Goal: Information Seeking & Learning: Compare options

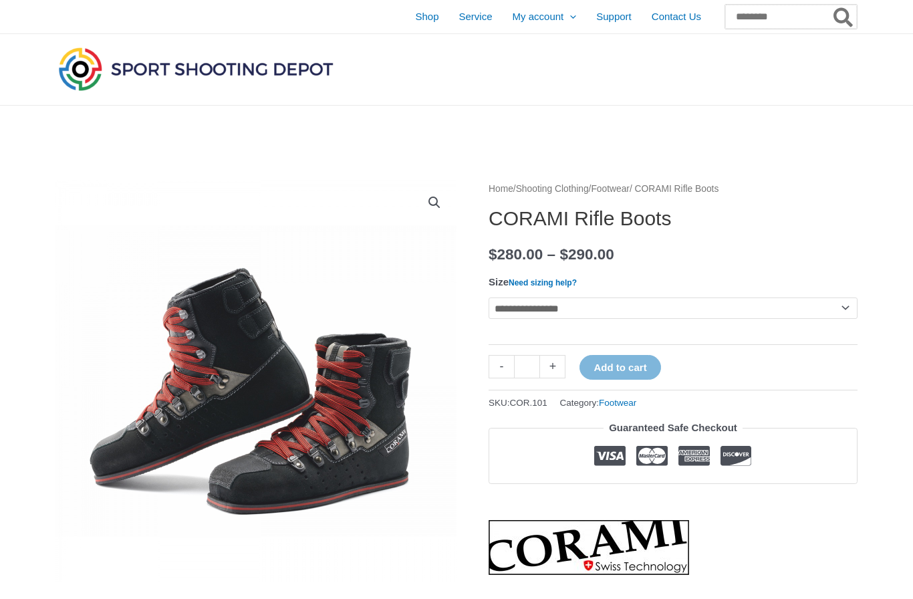
click at [741, 21] on input "Search for:" at bounding box center [791, 17] width 132 height 24
type input "******"
click at [844, 17] on button "Search" at bounding box center [844, 17] width 26 height 24
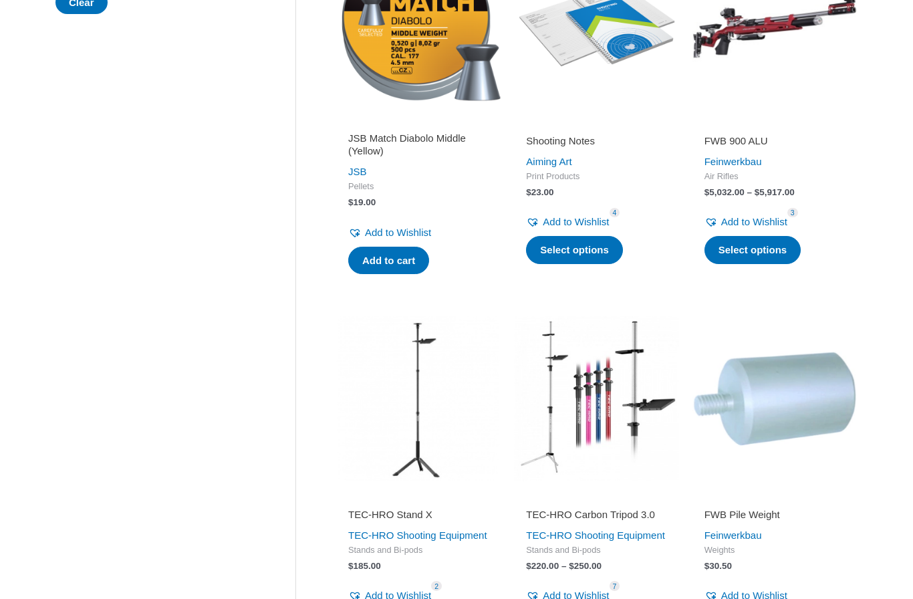
scroll to position [736, 0]
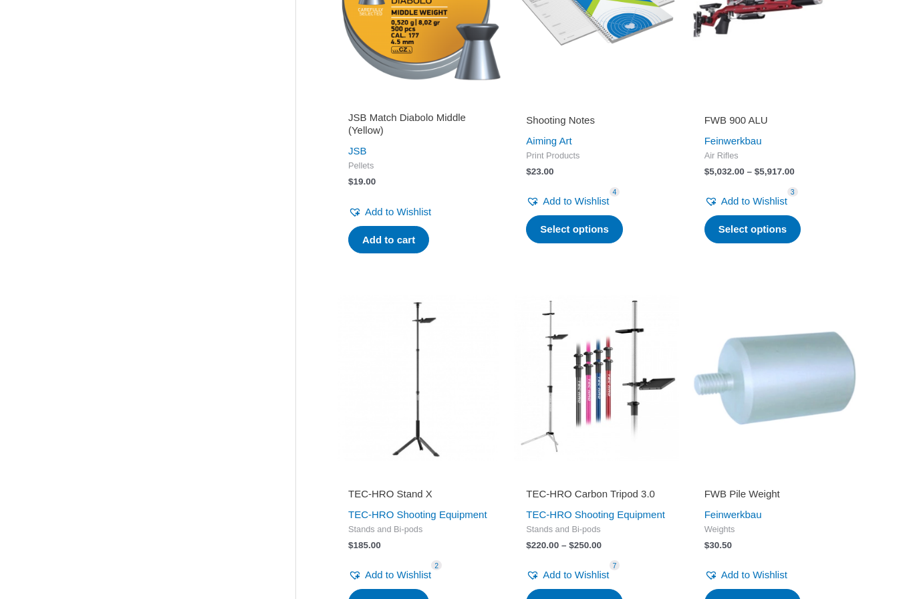
click at [812, 395] on img at bounding box center [775, 377] width 164 height 164
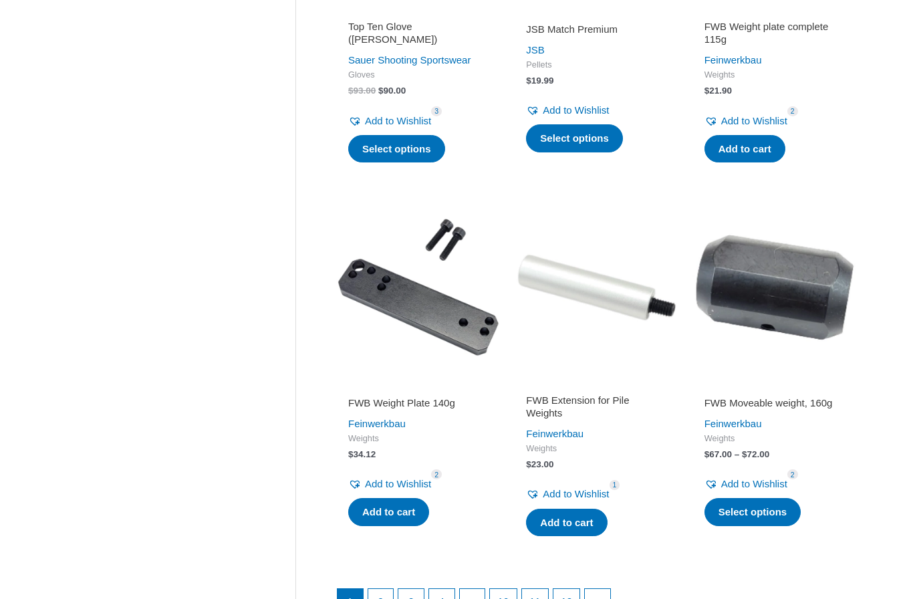
scroll to position [1565, 0]
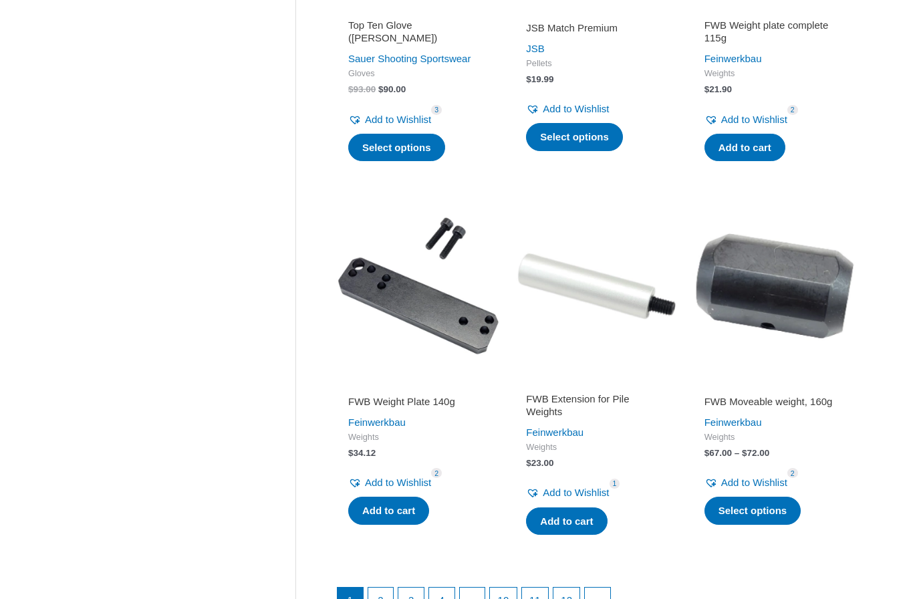
click at [620, 322] on img at bounding box center [596, 285] width 164 height 164
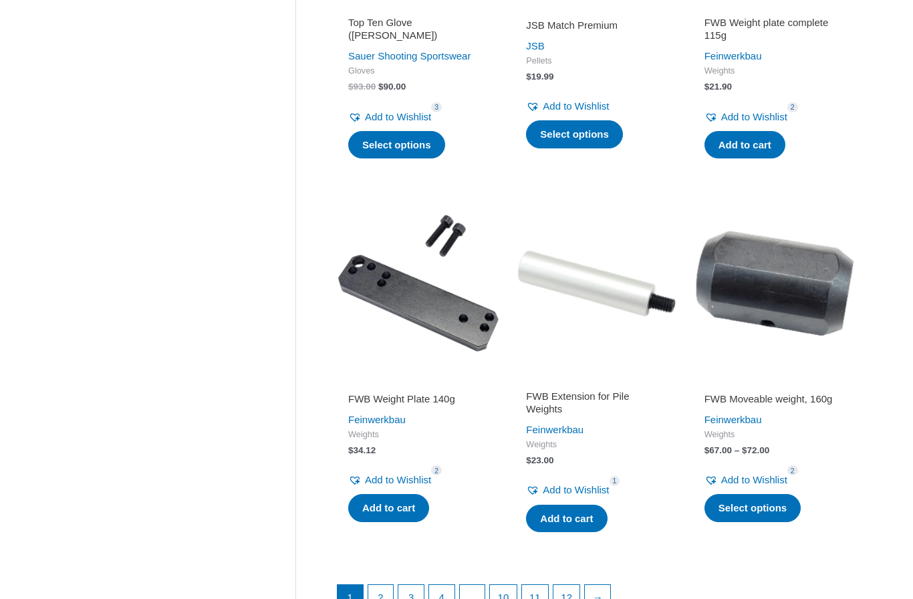
scroll to position [1612, 0]
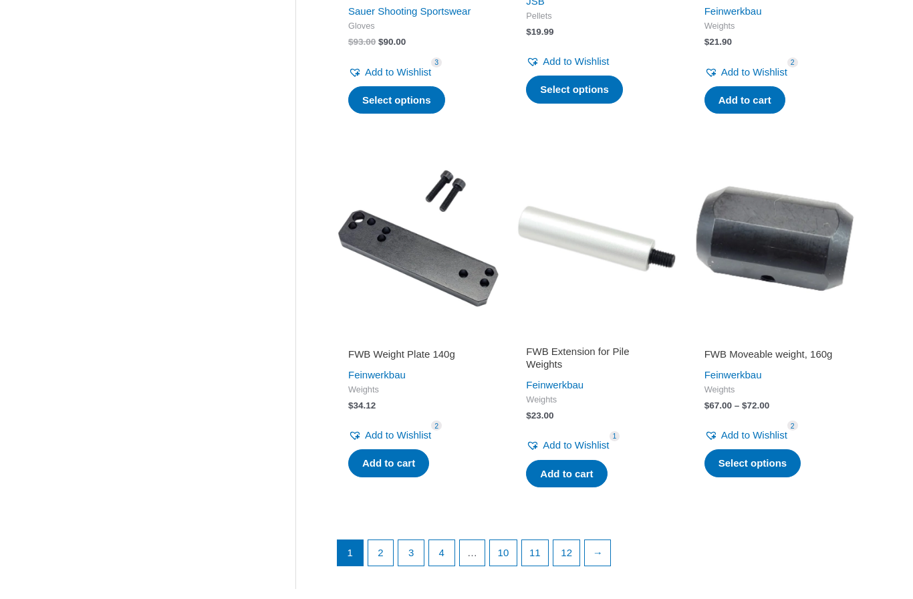
click at [379, 556] on link "2" at bounding box center [380, 552] width 25 height 25
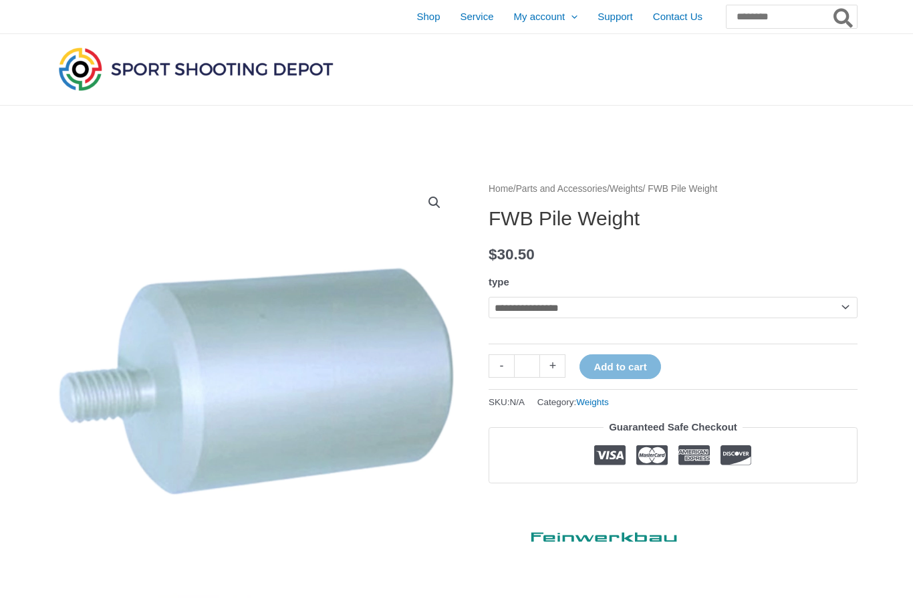
click at [827, 312] on select "**********" at bounding box center [673, 307] width 369 height 21
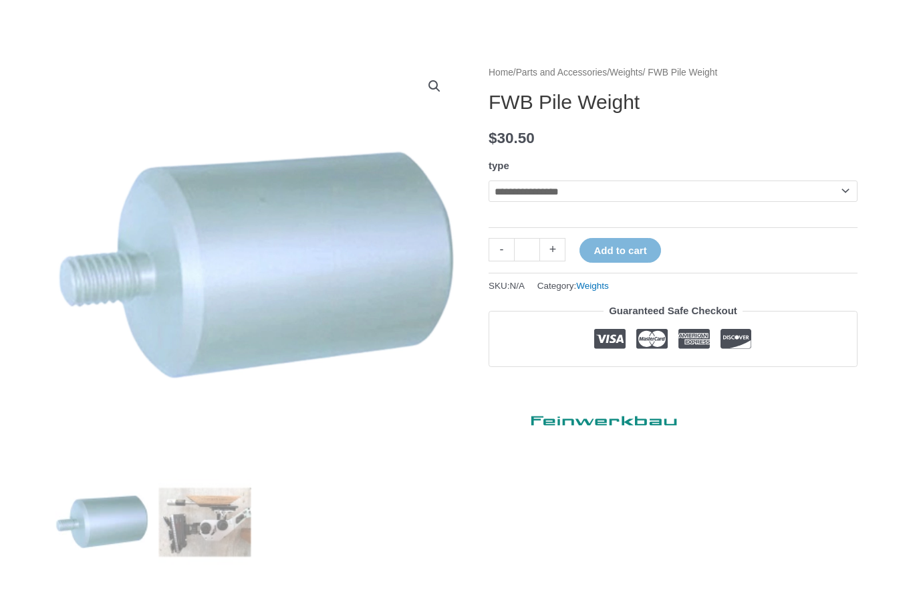
scroll to position [112, 0]
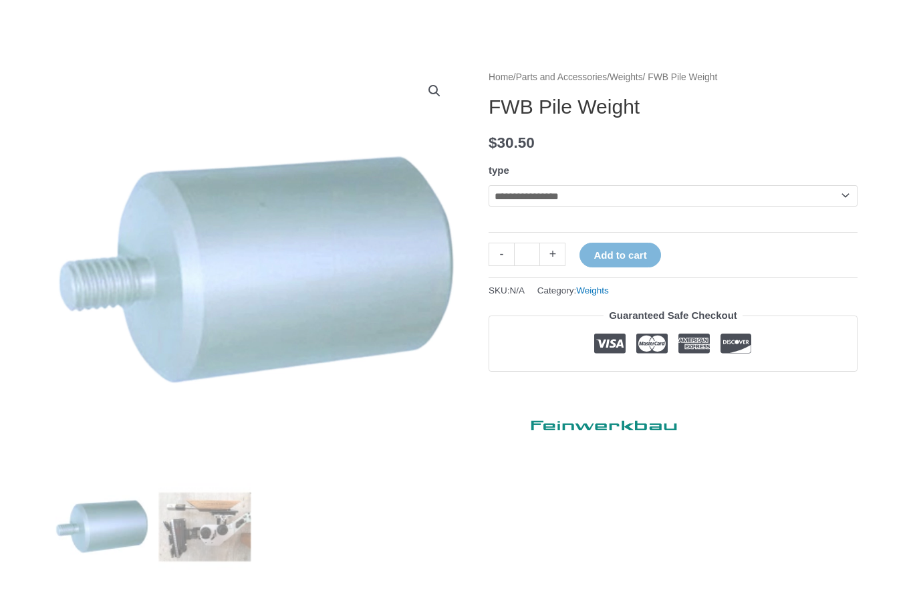
click at [835, 199] on select "**********" at bounding box center [673, 195] width 369 height 21
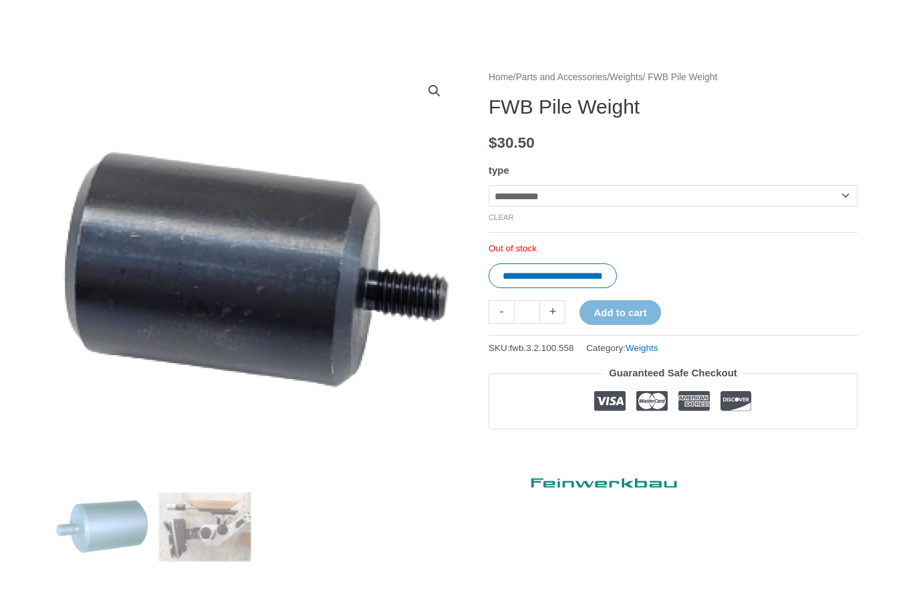
click at [838, 193] on select "**********" at bounding box center [673, 195] width 369 height 21
select select "**********"
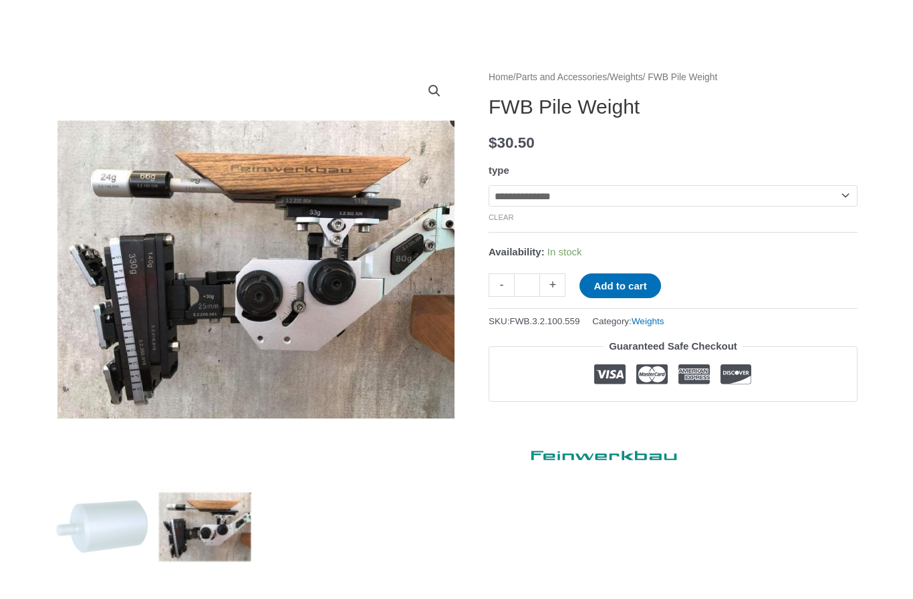
click at [380, 378] on img at bounding box center [389, 319] width 668 height 501
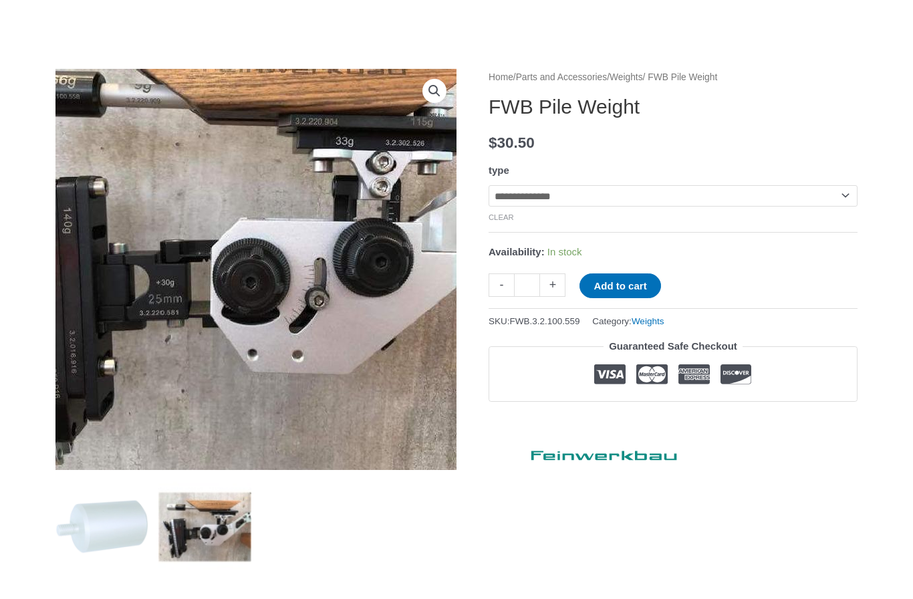
click at [272, 398] on img at bounding box center [245, 237] width 668 height 501
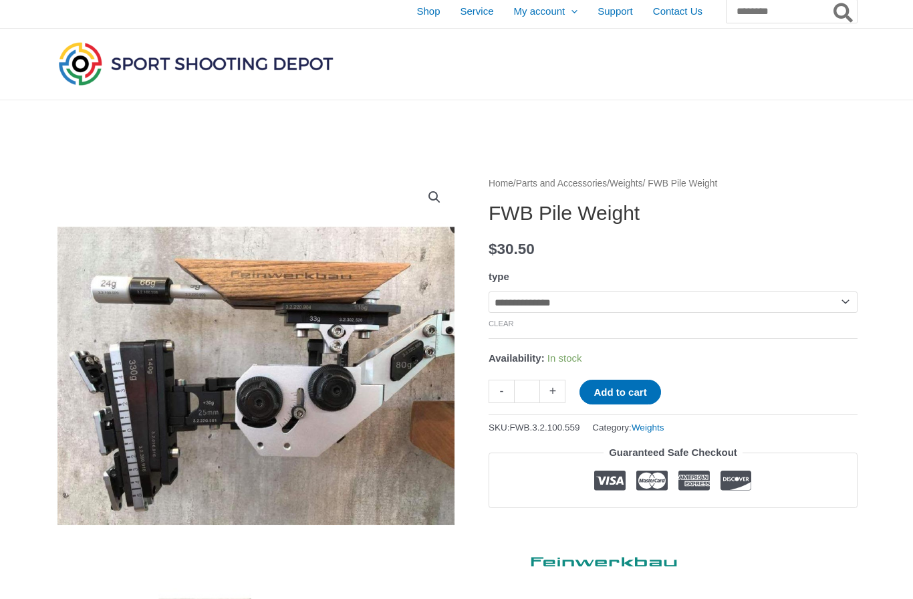
scroll to position [0, 0]
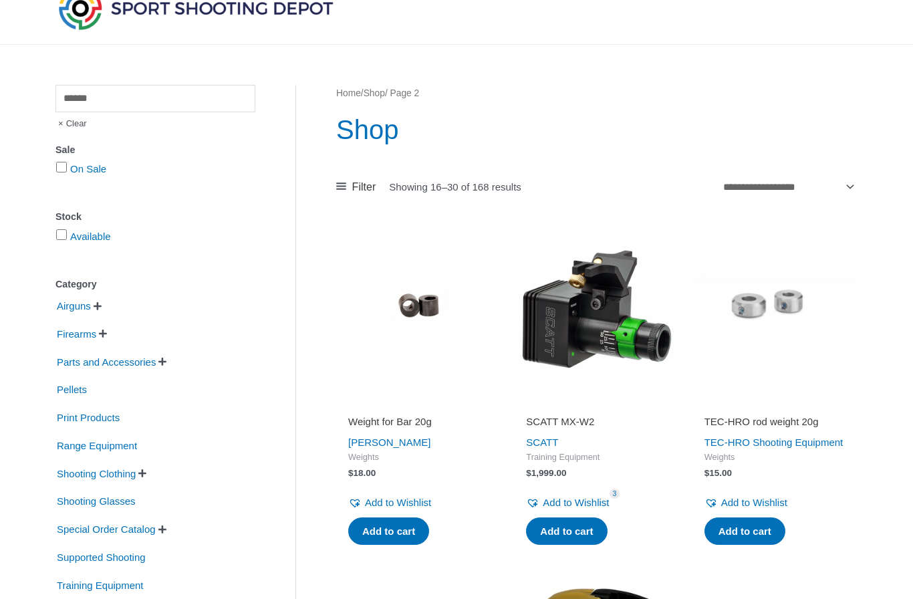
scroll to position [67, 0]
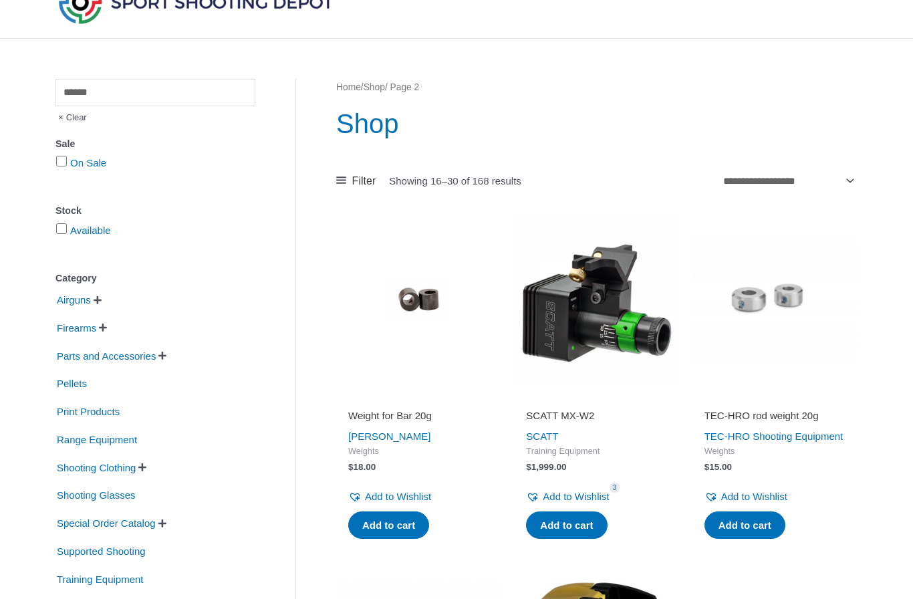
click at [792, 323] on img at bounding box center [775, 300] width 164 height 164
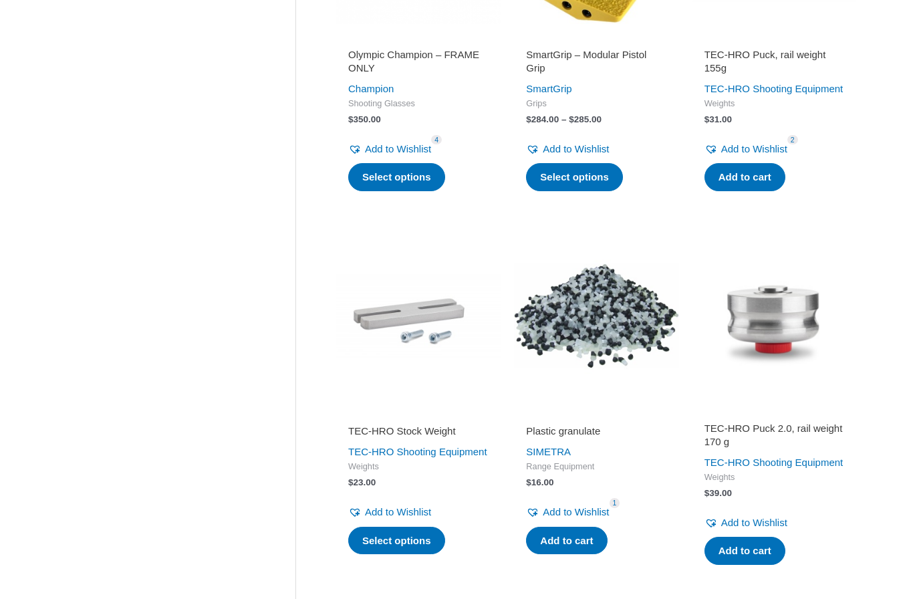
scroll to position [783, 0]
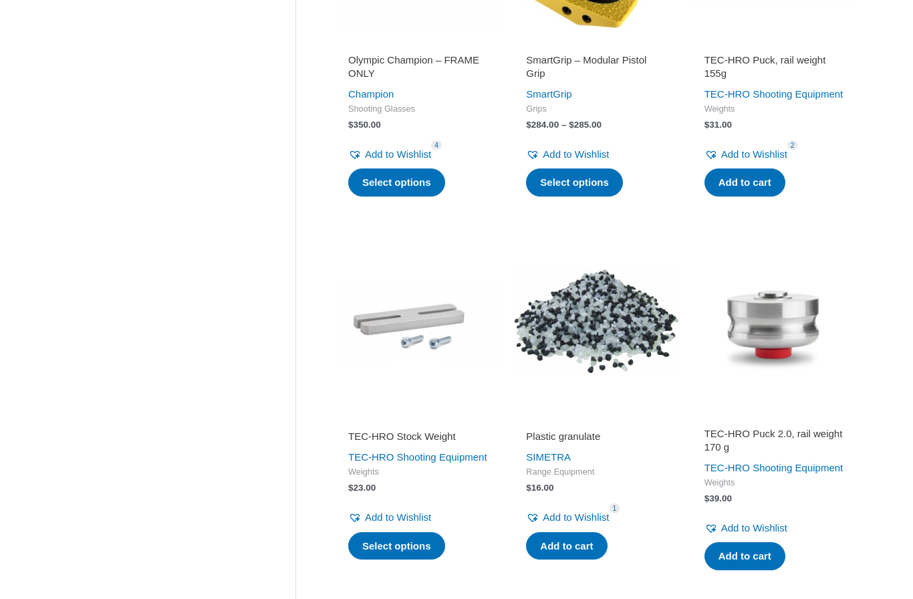
click at [795, 352] on img at bounding box center [775, 321] width 164 height 164
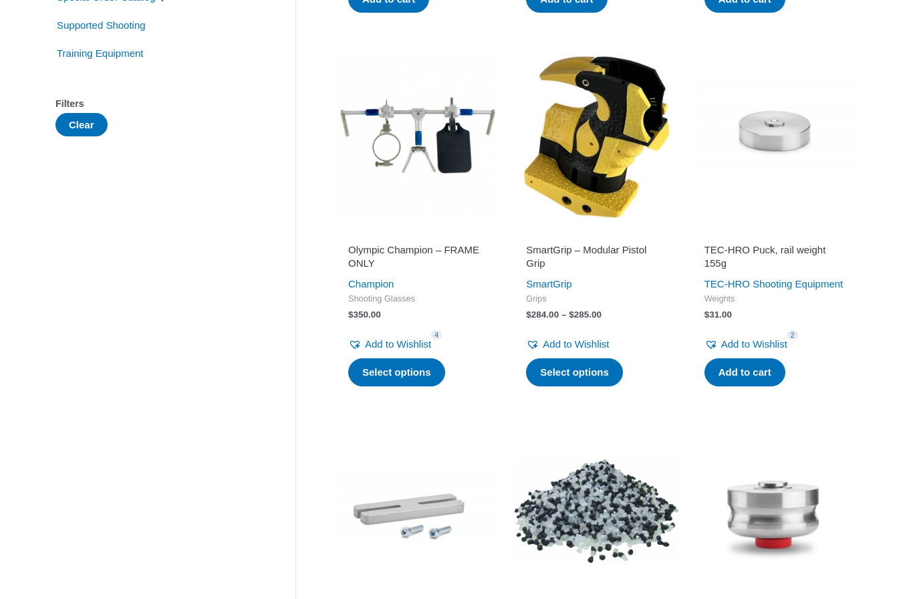
scroll to position [578, 0]
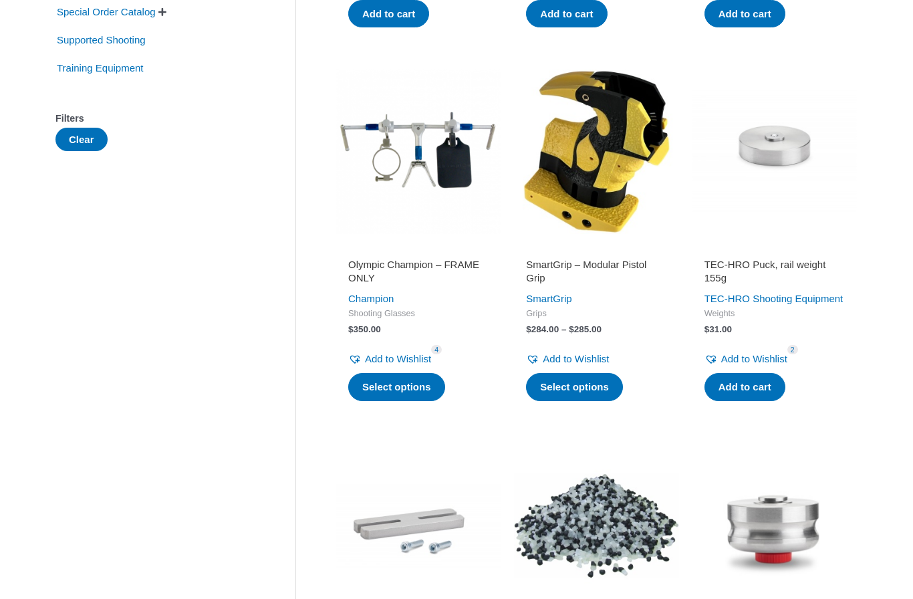
click at [779, 193] on img at bounding box center [775, 152] width 164 height 164
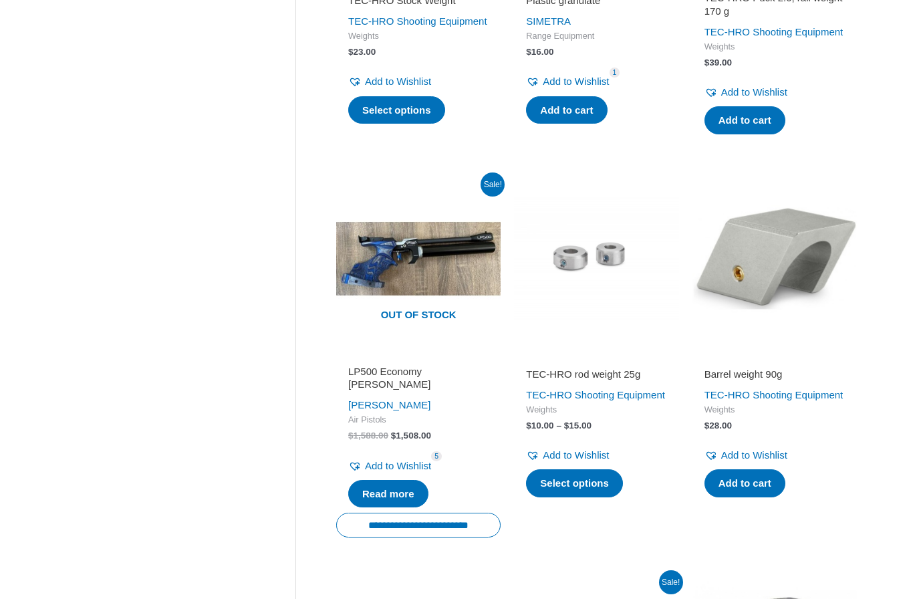
scroll to position [1228, 0]
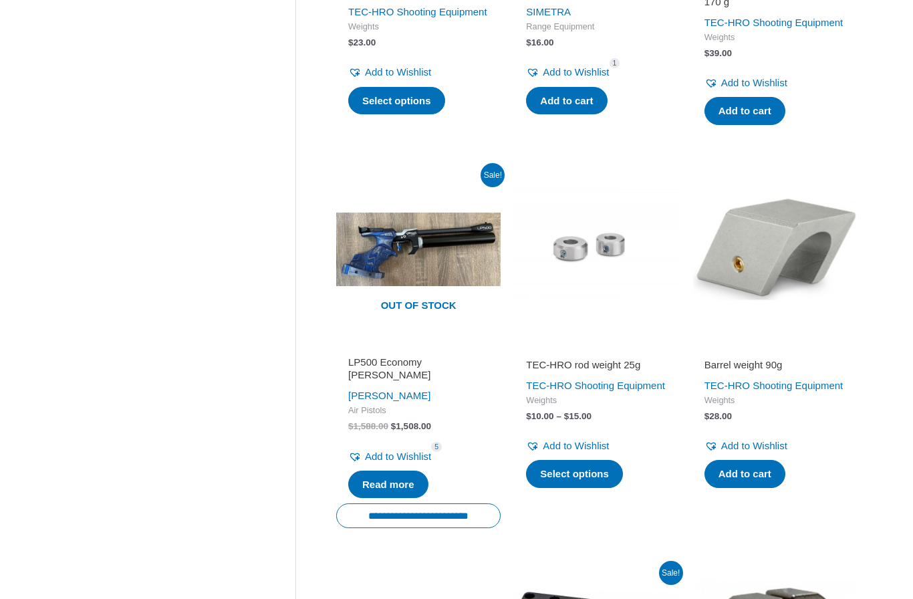
click at [832, 332] on img at bounding box center [775, 249] width 164 height 164
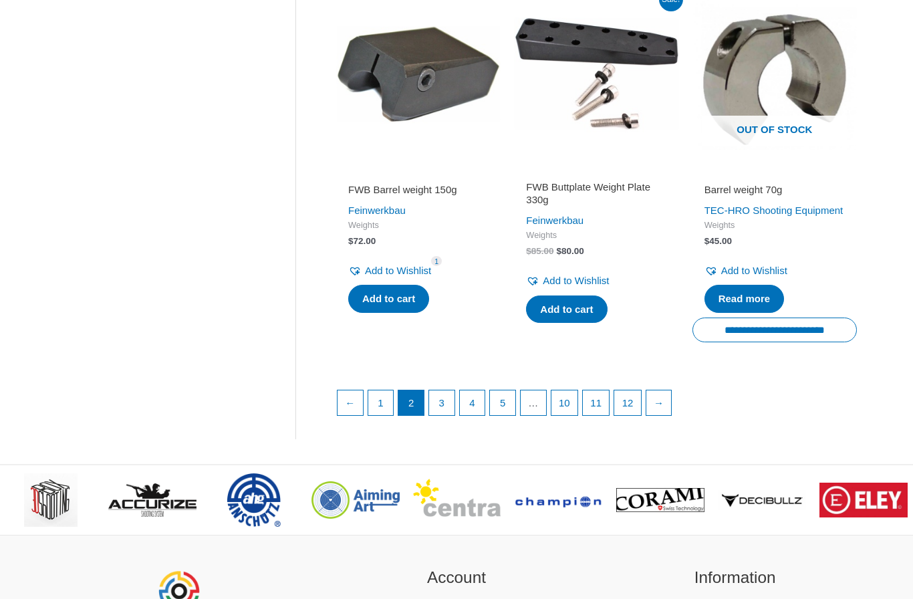
scroll to position [1804, 0]
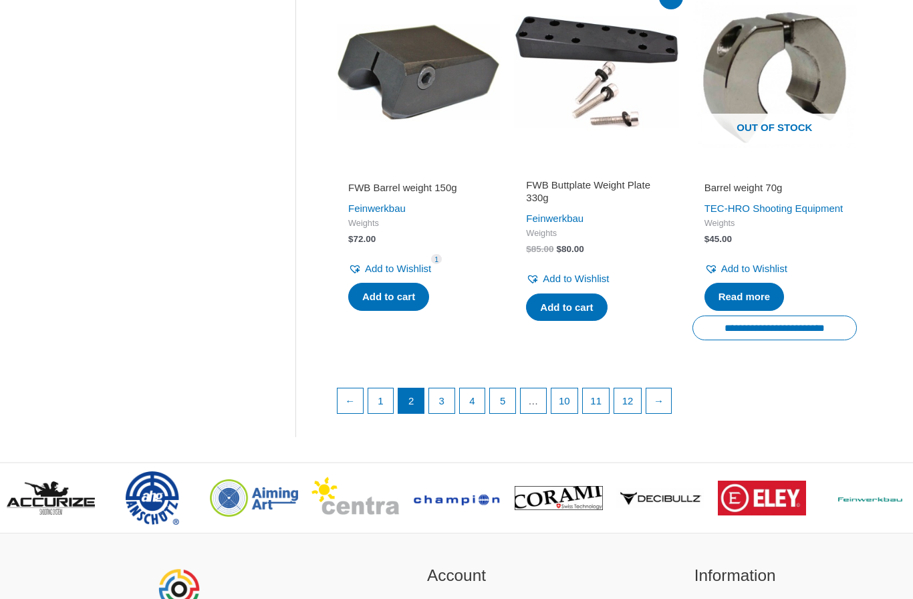
click at [445, 414] on link "3" at bounding box center [441, 400] width 25 height 25
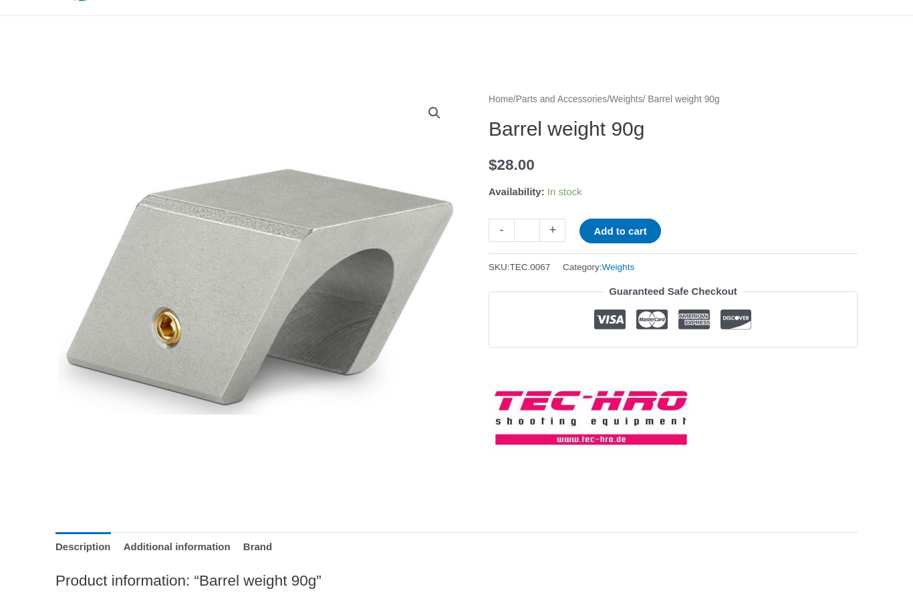
scroll to position [70, 0]
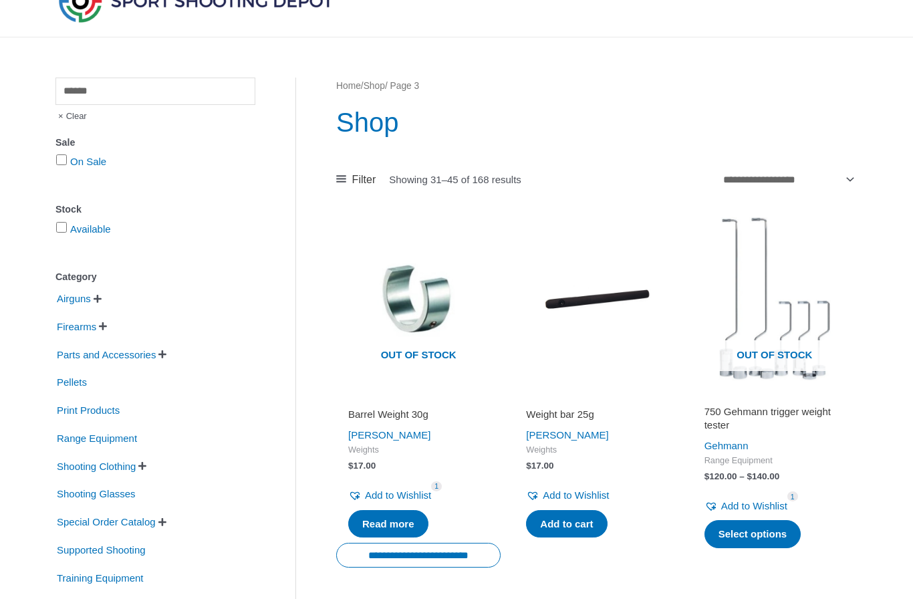
scroll to position [128, 0]
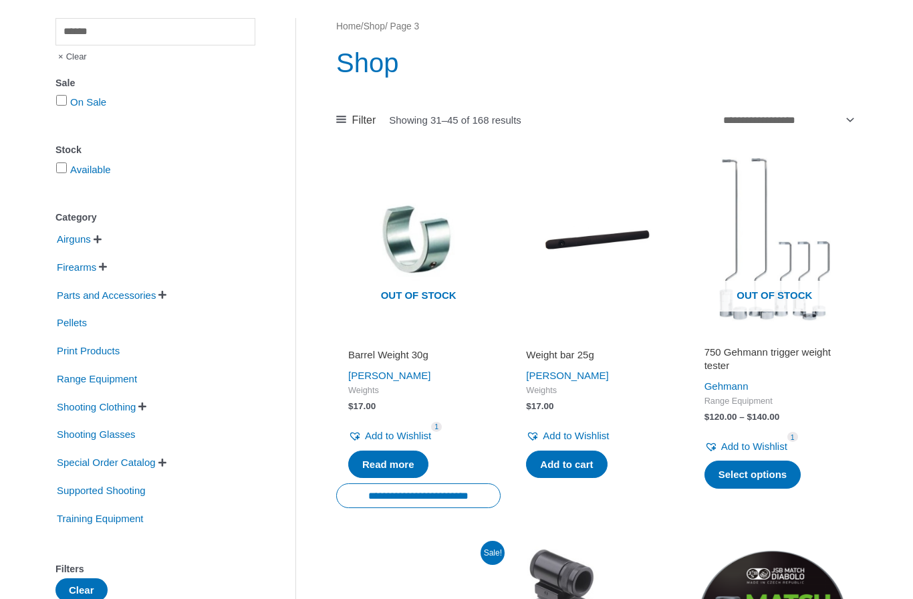
click at [770, 351] on h2 "750 Gehmann trigger weight tester" at bounding box center [775, 359] width 140 height 26
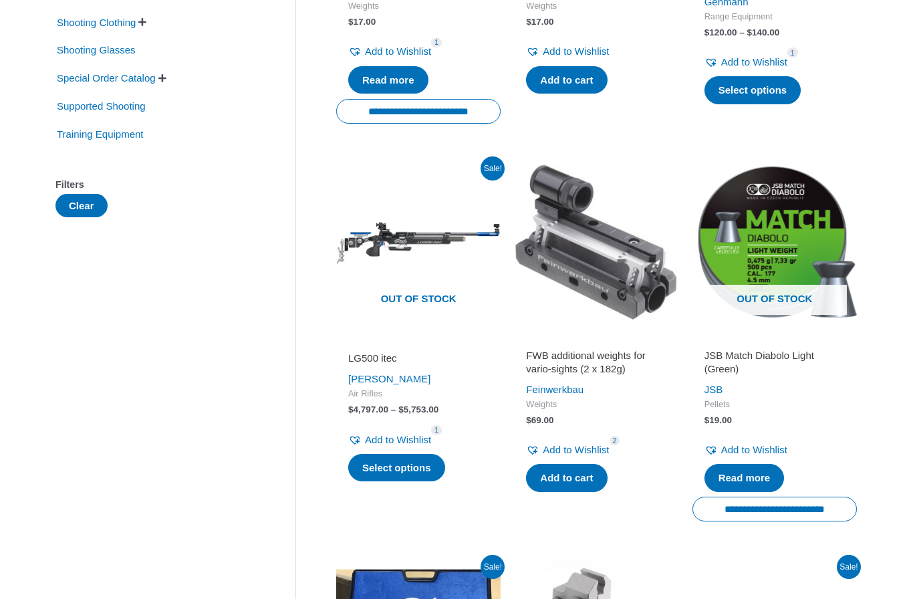
scroll to position [477, 0]
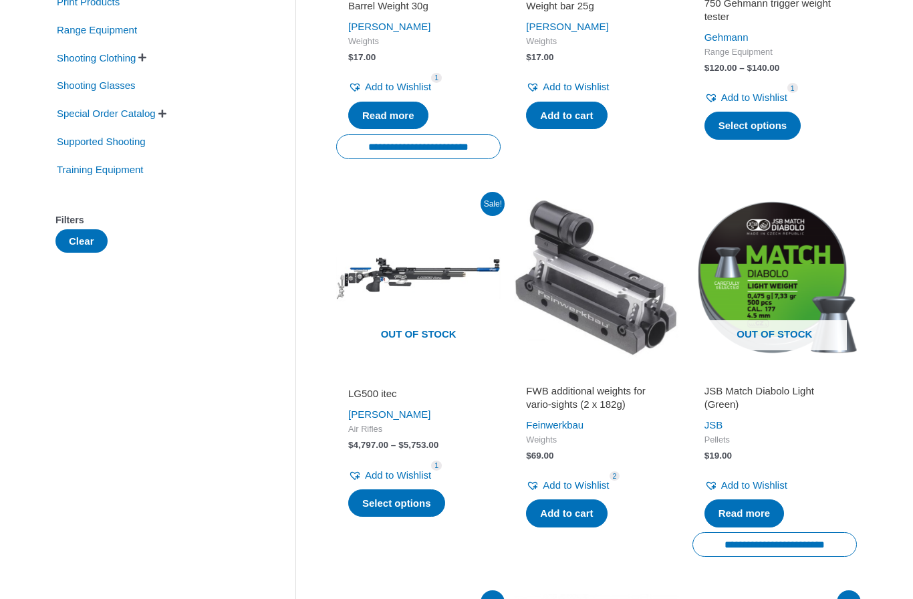
click at [547, 397] on h2 "FWB additional weights for vario-sights (2 x 182g)" at bounding box center [596, 397] width 140 height 26
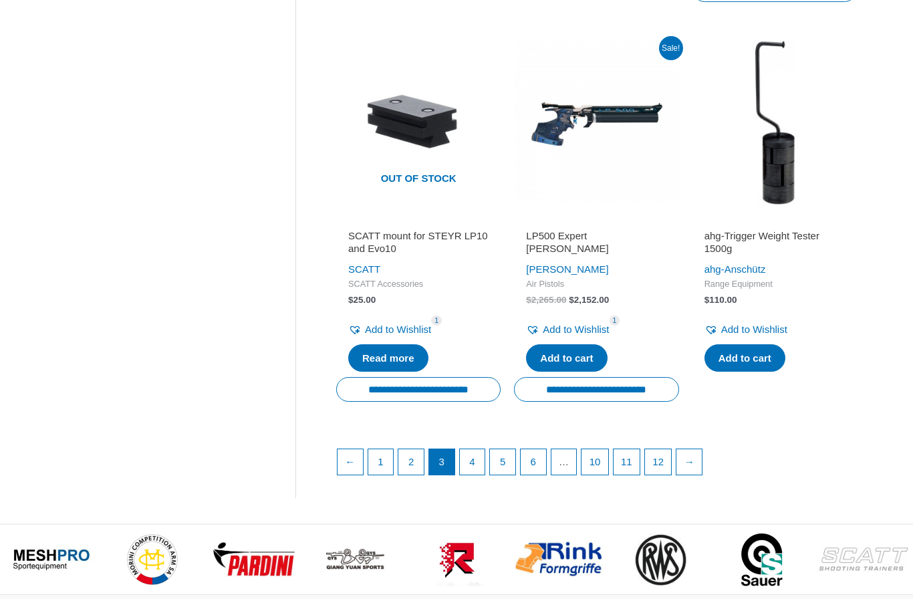
scroll to position [1833, 0]
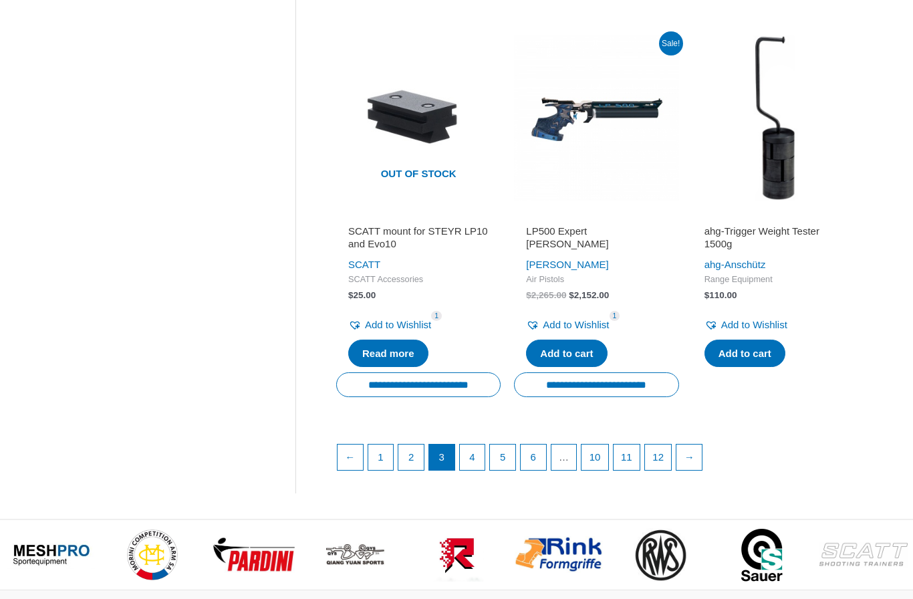
click at [478, 465] on link "4" at bounding box center [472, 457] width 25 height 25
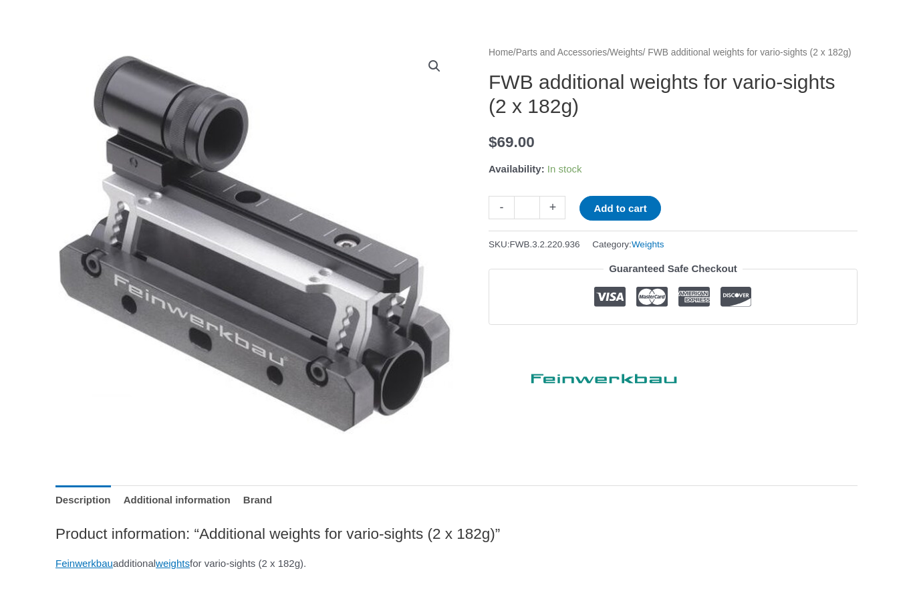
scroll to position [136, 0]
